Goal: Task Accomplishment & Management: Use online tool/utility

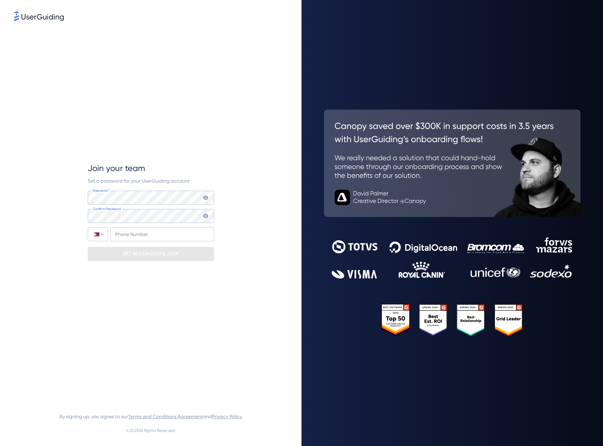
click at [238, 203] on div "Join your team Set a password for your UserGuiding account Password* Your passw…" at bounding box center [150, 211] width 273 height 378
type input "[PHONE_NUMBER]"
click at [132, 250] on p "SET PASSWORD & JOIN" at bounding box center [151, 253] width 56 height 11
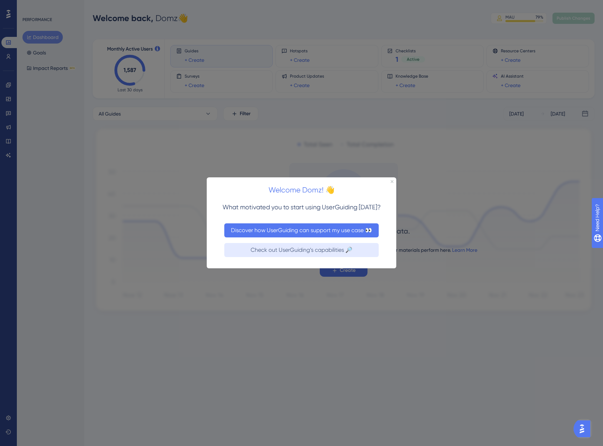
click at [334, 228] on button "Discover how UserGuiding can support my use case 👀" at bounding box center [301, 230] width 154 height 14
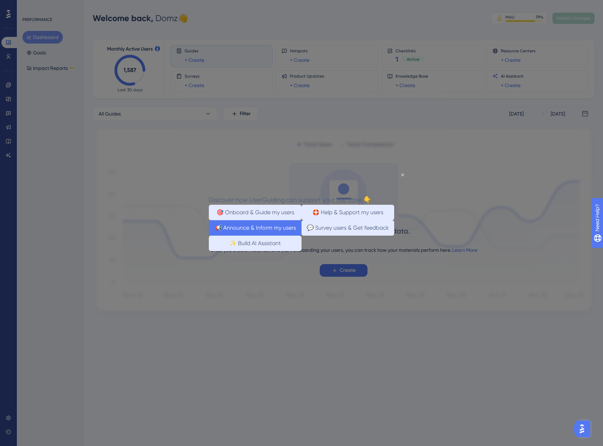
click at [262, 229] on button "📢 Announce & Inform my users" at bounding box center [255, 227] width 93 height 15
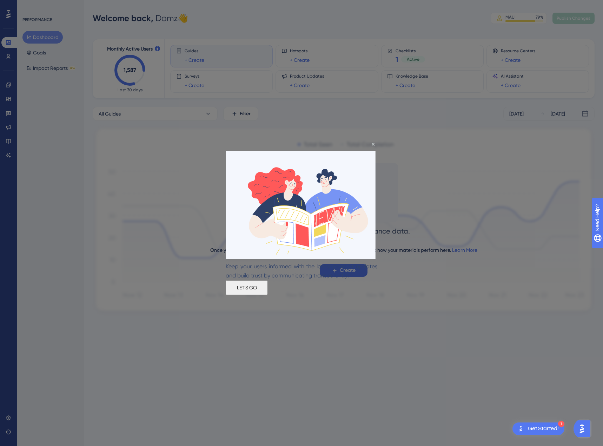
click at [268, 289] on button "LET'S GO" at bounding box center [247, 287] width 42 height 15
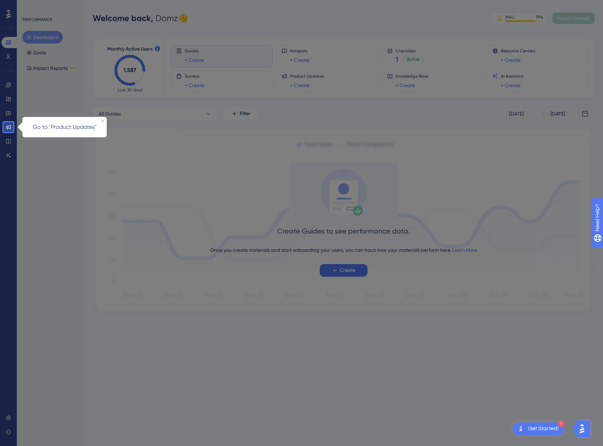
click at [90, 161] on div at bounding box center [308, 223] width 590 height 446
click at [103, 121] on icon "Close Preview" at bounding box center [102, 121] width 3 height 3
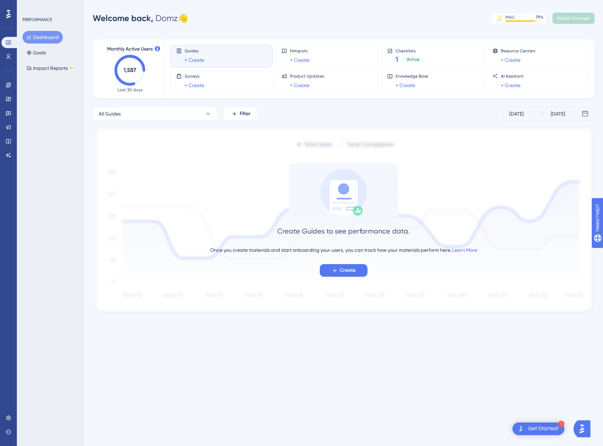
click at [537, 427] on div "Get Started!" at bounding box center [543, 429] width 31 height 8
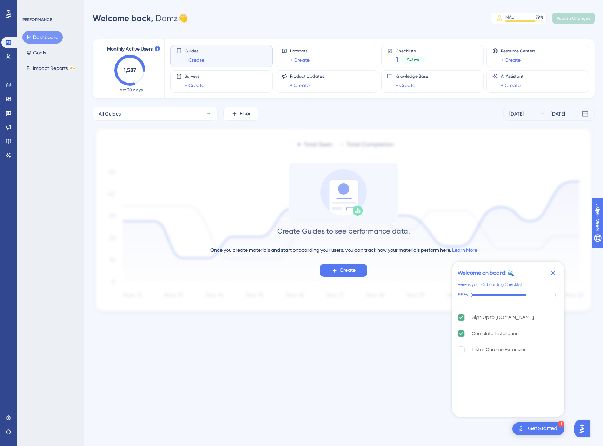
click at [371, 0] on html "1 Get Started! Welcome on board! 🌊 Here is your Onboarding Checklist 66% Sign U…" at bounding box center [301, 0] width 603 height 0
click at [460, 350] on rect "Install Chrome Extension is incomplete." at bounding box center [461, 349] width 7 height 7
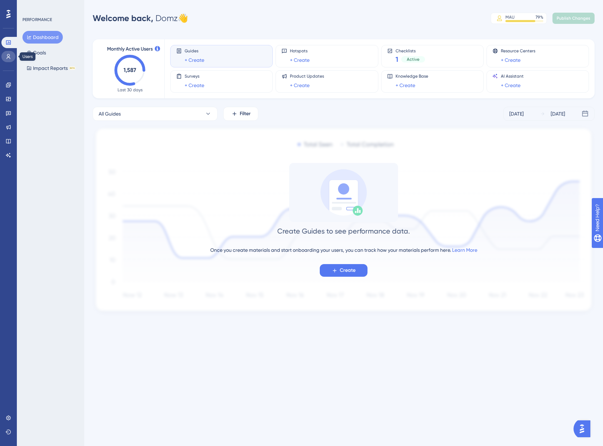
click at [2, 56] on link at bounding box center [8, 56] width 14 height 11
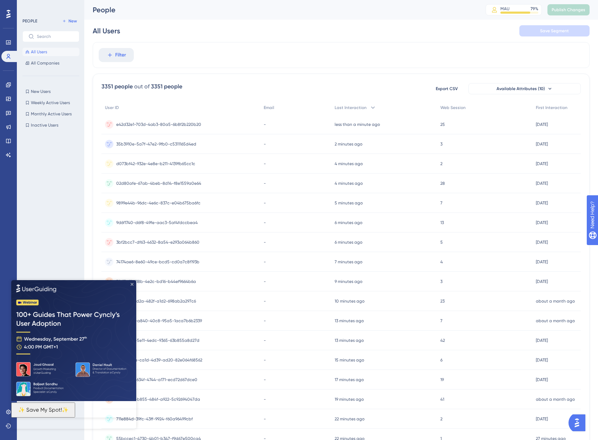
click at [131, 283] on icon "Close Preview" at bounding box center [132, 284] width 3 height 3
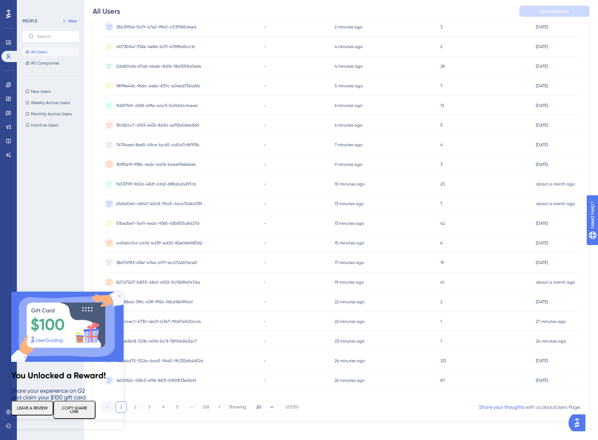
scroll to position [124, 0]
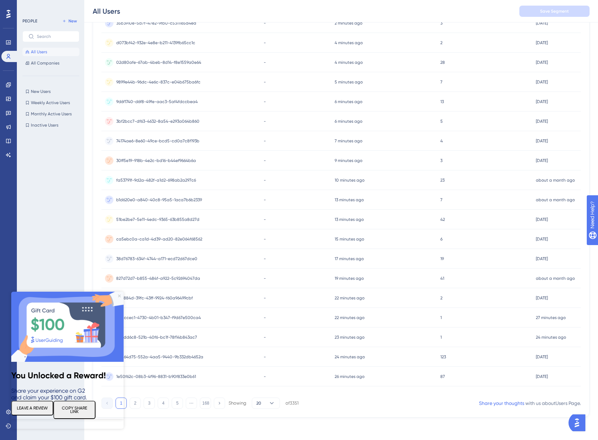
click at [119, 296] on icon "Close Preview" at bounding box center [119, 296] width 3 height 3
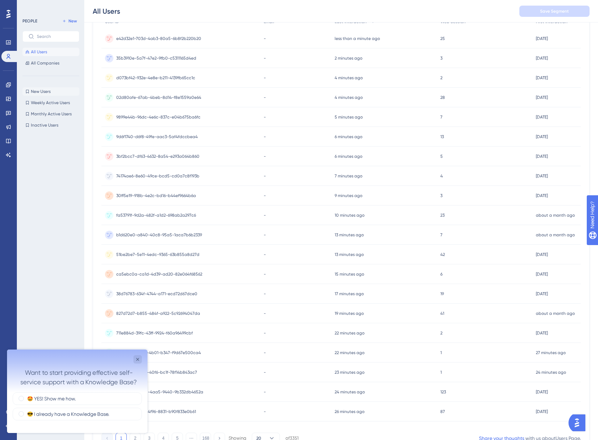
scroll to position [0, 0]
click at [53, 91] on button "New Users New Users" at bounding box center [50, 91] width 57 height 8
click at [134, 360] on div "Close survey" at bounding box center [137, 360] width 8 height 8
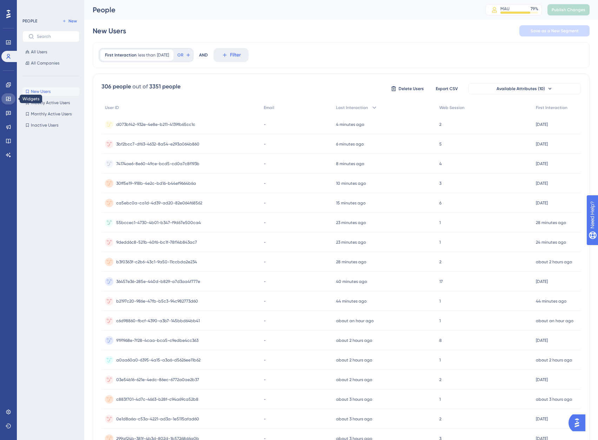
click at [7, 100] on icon at bounding box center [8, 99] width 5 height 4
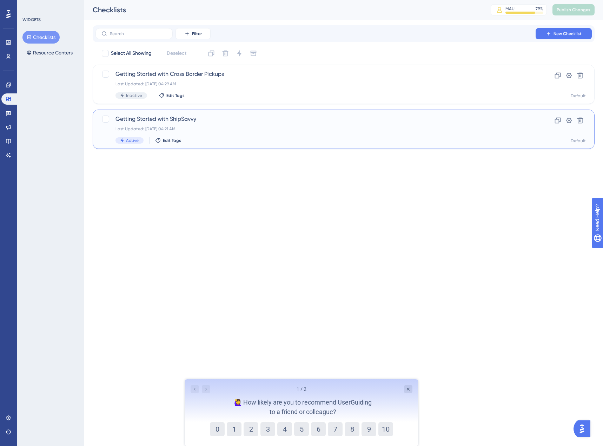
click at [240, 117] on span "Getting Started with ShipSavvy" at bounding box center [315, 119] width 400 height 8
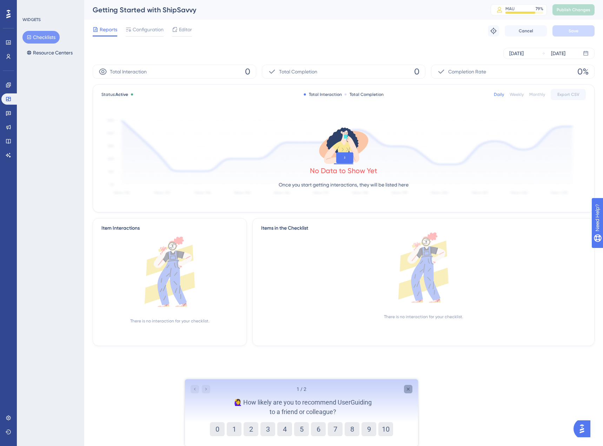
click at [409, 389] on icon "Close survey" at bounding box center [408, 389] width 6 height 6
